Goal: Transaction & Acquisition: Purchase product/service

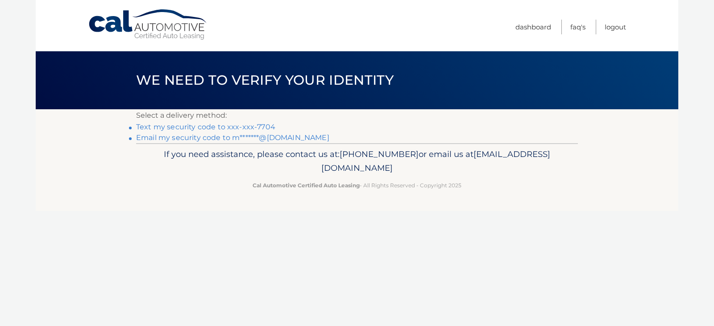
click at [254, 126] on link "Text my security code to xxx-xxx-7704" at bounding box center [205, 127] width 139 height 8
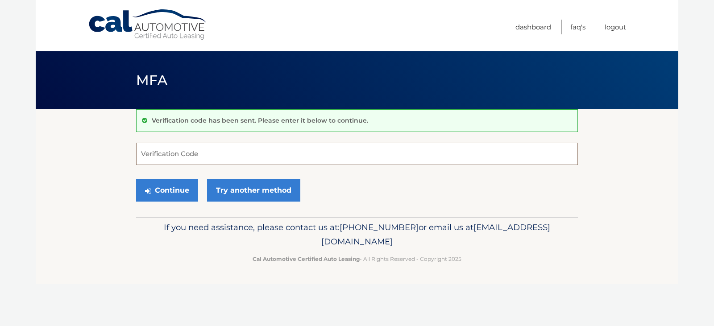
click at [165, 153] on input "Verification Code" at bounding box center [357, 154] width 442 height 22
type input "895924"
click at [136, 179] on button "Continue" at bounding box center [167, 190] width 62 height 22
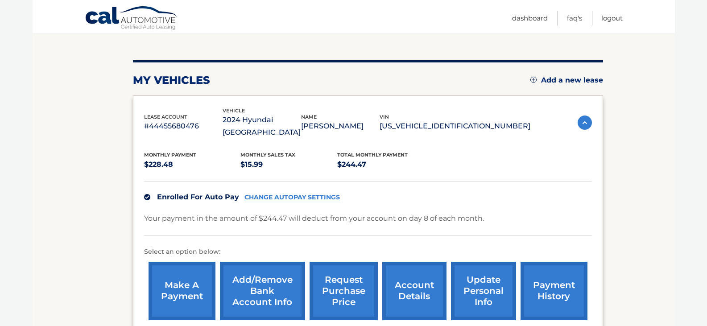
scroll to position [134, 0]
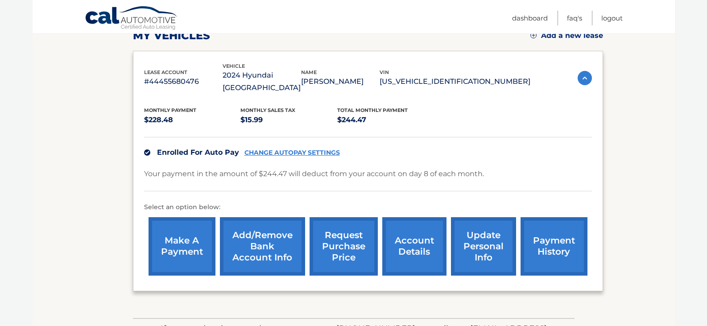
click at [557, 236] on link "payment history" at bounding box center [553, 246] width 67 height 58
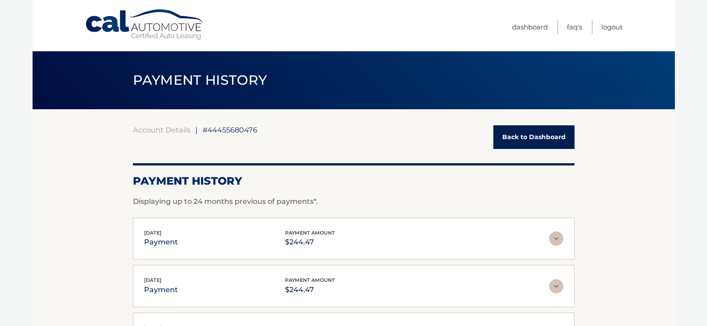
click at [514, 140] on link "Back to Dashboard" at bounding box center [533, 137] width 81 height 24
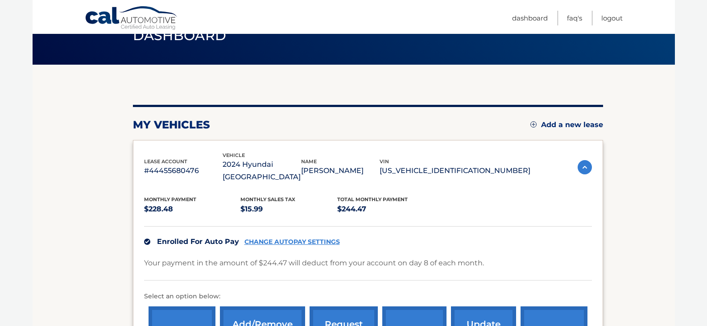
scroll to position [89, 0]
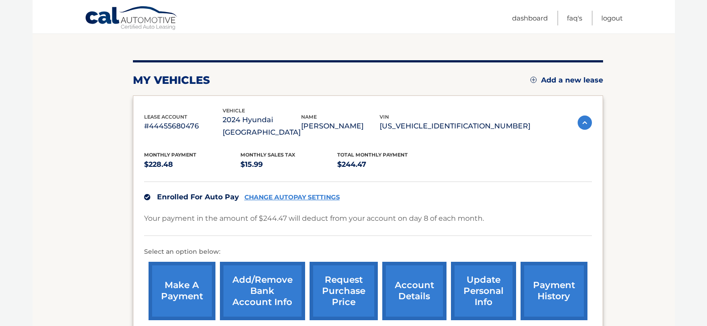
click at [200, 275] on link "make a payment" at bounding box center [182, 291] width 67 height 58
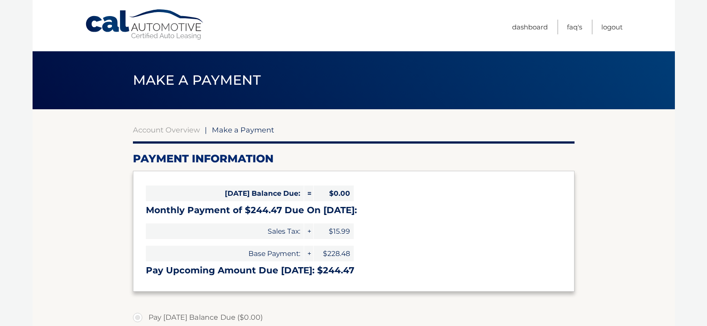
select select "YjZmMGFjNjQtYTI0MS00ZWVjLWIwNGEtMjlkYmZkYTZkNDc0"
drag, startPoint x: 79, startPoint y: 21, endPoint x: 201, endPoint y: 28, distance: 121.9
click at [201, 28] on div "Cal Automotive Menu Dashboard FAQ's Logout" at bounding box center [354, 25] width 642 height 51
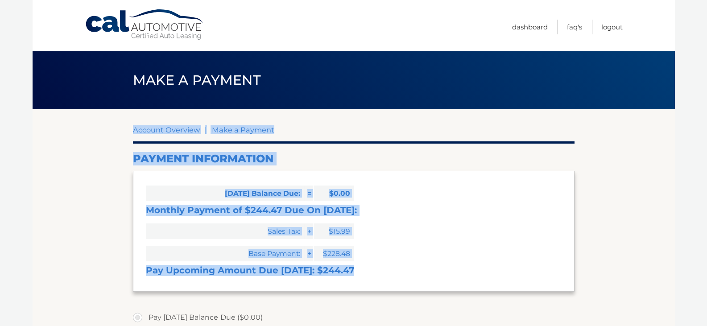
drag, startPoint x: 128, startPoint y: 148, endPoint x: 367, endPoint y: 272, distance: 269.9
